Goal: Find specific fact: Find specific fact

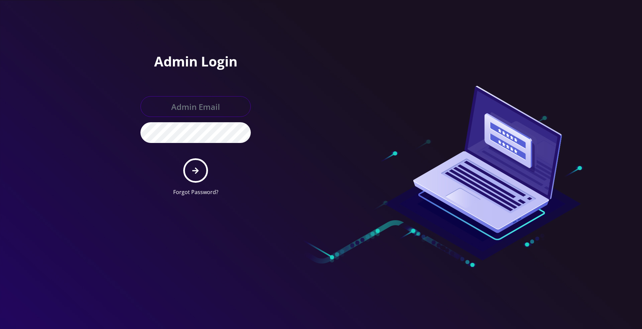
type input "jay@teltik.com"
click at [192, 166] on button "submit" at bounding box center [195, 171] width 24 height 24
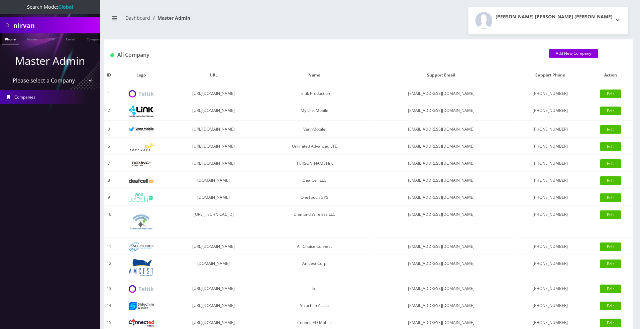
drag, startPoint x: 41, startPoint y: 27, endPoint x: -16, endPoint y: 26, distance: 56.9
click at [0, 26] on html "Search Mode: Global nirvan Phone Name SIM Email Company Customer Master Admin P…" at bounding box center [320, 229] width 640 height 459
paste input "9149437314"
type input "9149437314"
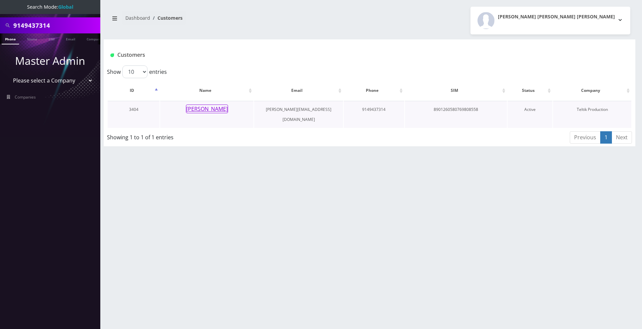
click at [220, 112] on button "George Moraru" at bounding box center [207, 109] width 42 height 9
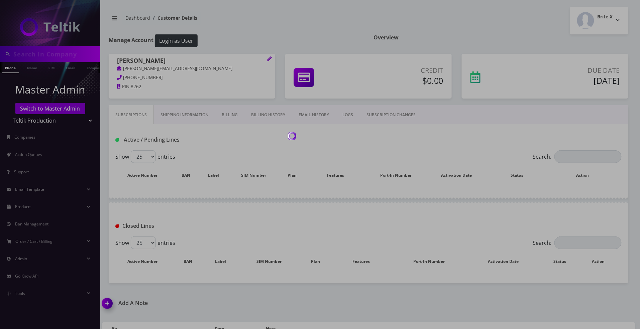
type input "9149437314"
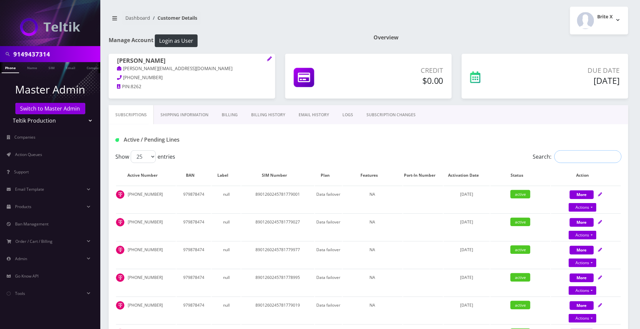
click at [566, 160] on input "Search:" at bounding box center [587, 156] width 67 height 13
paste input "9149437314"
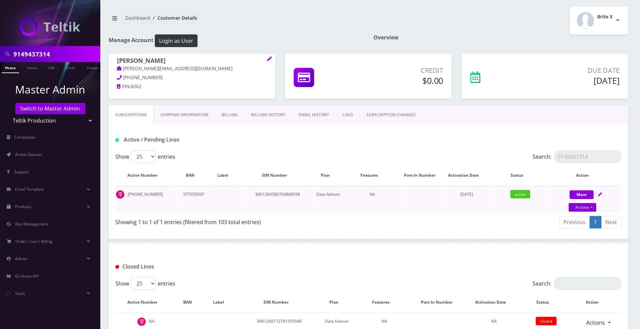
click at [283, 196] on td "8901260580769808558" at bounding box center [277, 199] width 73 height 27
copy td "8901260580769808558"
drag, startPoint x: 56, startPoint y: 56, endPoint x: -14, endPoint y: 49, distance: 69.9
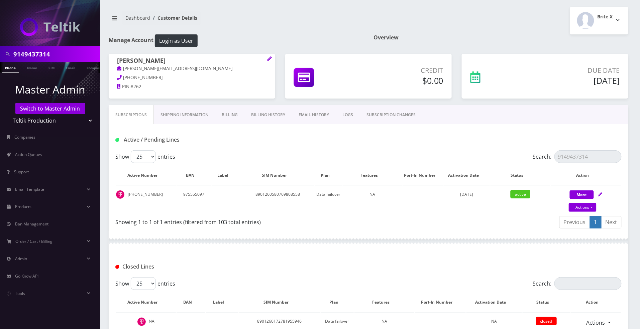
scroll to position [0, 3]
click at [592, 160] on input "9149437314" at bounding box center [587, 156] width 67 height 13
drag, startPoint x: 526, startPoint y: 153, endPoint x: 479, endPoint y: 150, distance: 46.3
click at [479, 150] on div "Active / Pending Lines Show 25 50 100 250 500 entries Search: 9149437314 Active…" at bounding box center [369, 177] width 520 height 107
paste input "8901260580769808558"
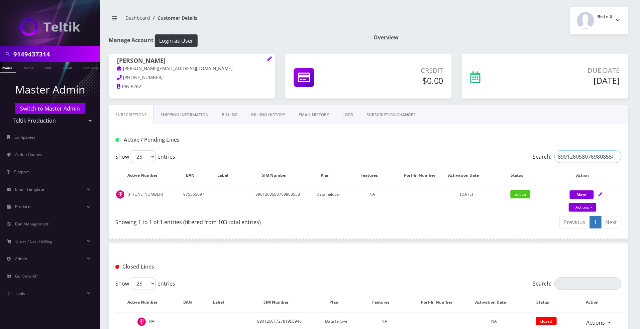
scroll to position [0, 2]
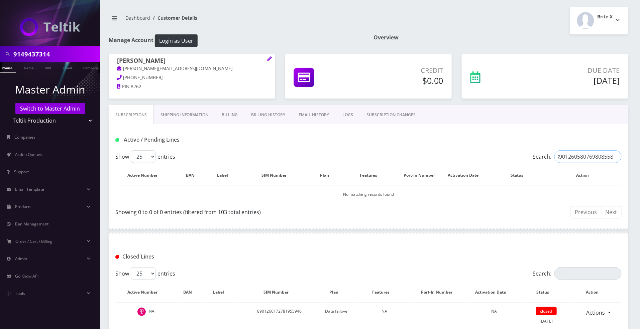
click at [560, 154] on input "8901260580769808558" at bounding box center [587, 156] width 67 height 13
type input "8901260580769808558"
click at [613, 158] on input "8901260580769808558" at bounding box center [587, 156] width 67 height 13
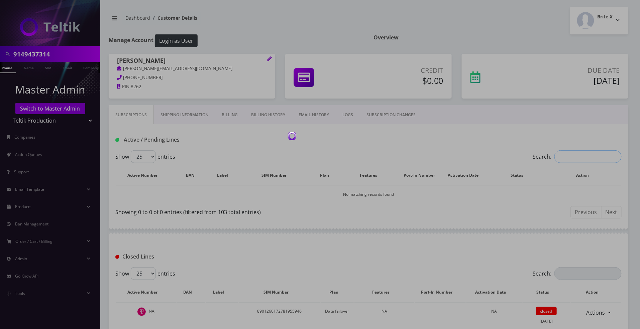
scroll to position [0, 0]
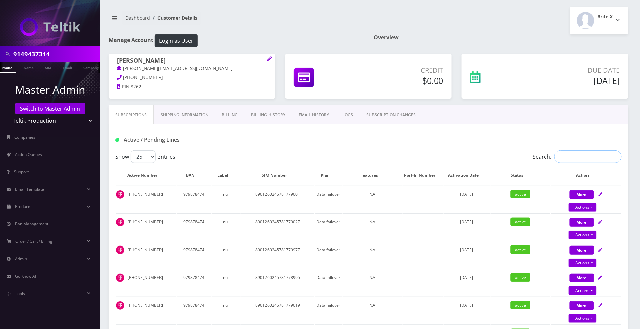
click at [590, 159] on input "Search:" at bounding box center [587, 156] width 67 height 13
paste input "9149437314"
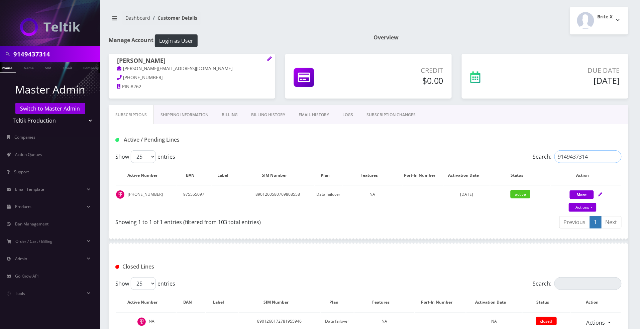
type input "9149437314"
click at [288, 194] on td "8901260580769808558" at bounding box center [277, 199] width 73 height 27
copy td "8901260580769808558"
click at [602, 154] on input "9149437314" at bounding box center [587, 156] width 67 height 13
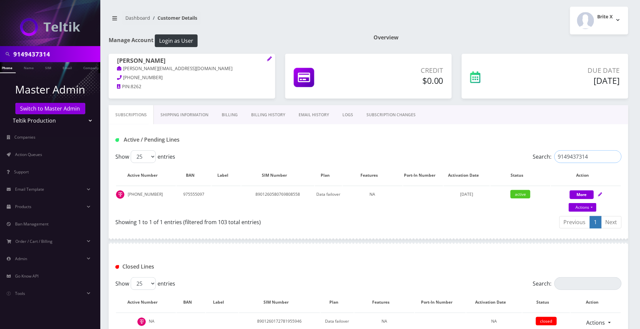
click at [617, 156] on input "9149437314" at bounding box center [587, 156] width 67 height 13
click at [616, 157] on input "9149437314" at bounding box center [587, 156] width 67 height 13
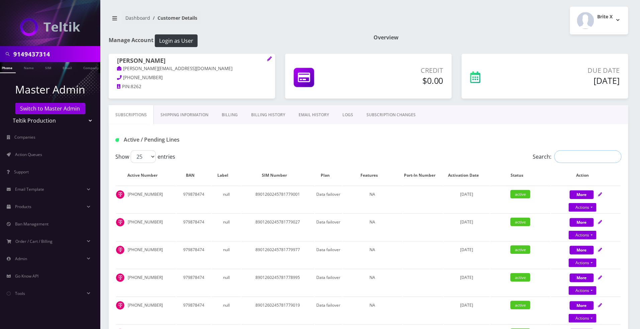
click at [586, 160] on input "Search:" at bounding box center [587, 156] width 67 height 13
paste input "8901260580769808558"
type input "8901260580769808558"
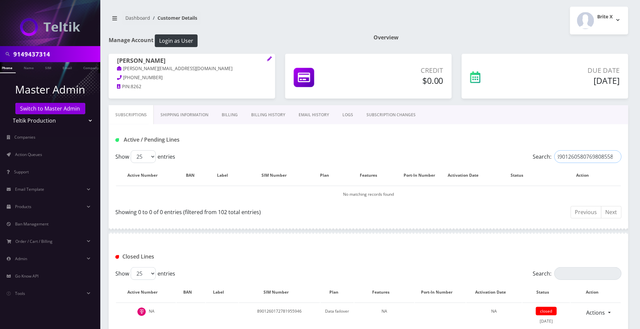
click at [616, 157] on input "8901260580769808558" at bounding box center [587, 156] width 67 height 13
